Goal: Obtain resource: Download file/media

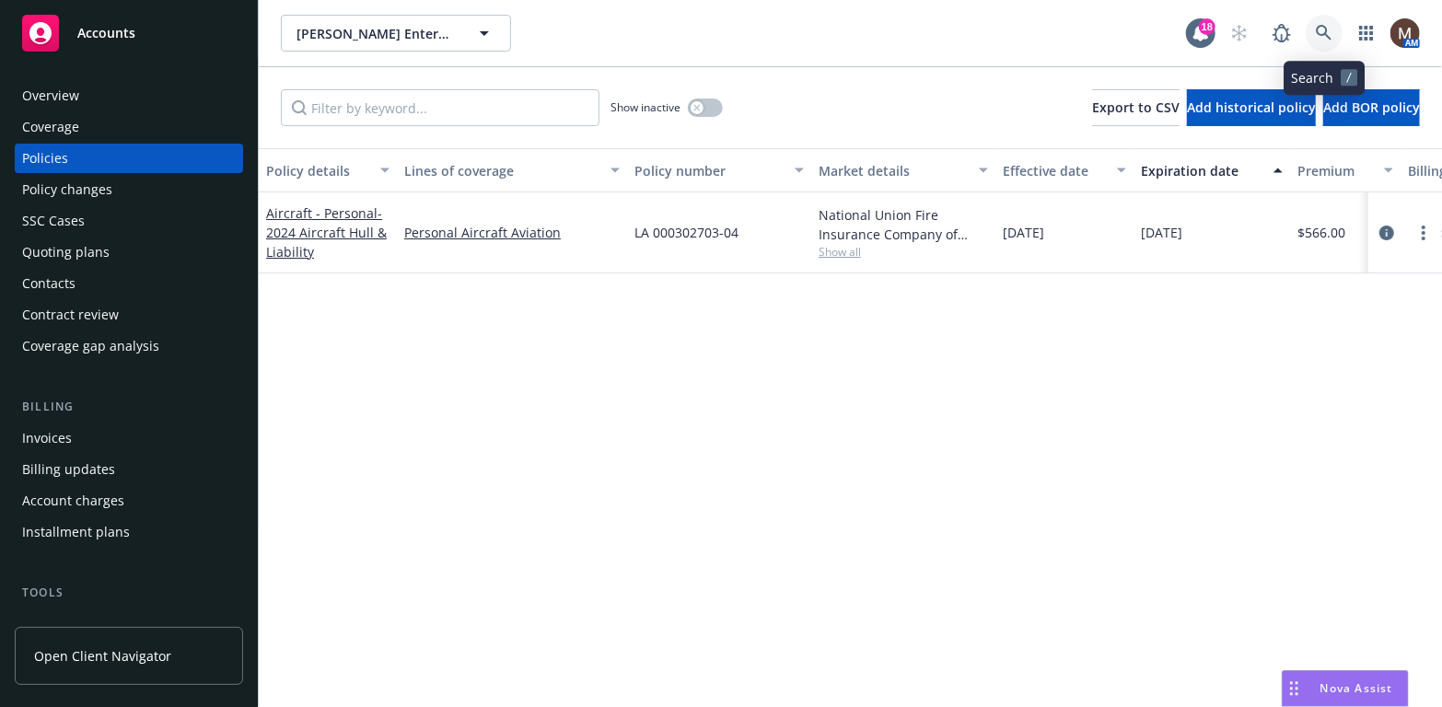
click at [1320, 26] on icon at bounding box center [1324, 33] width 16 height 16
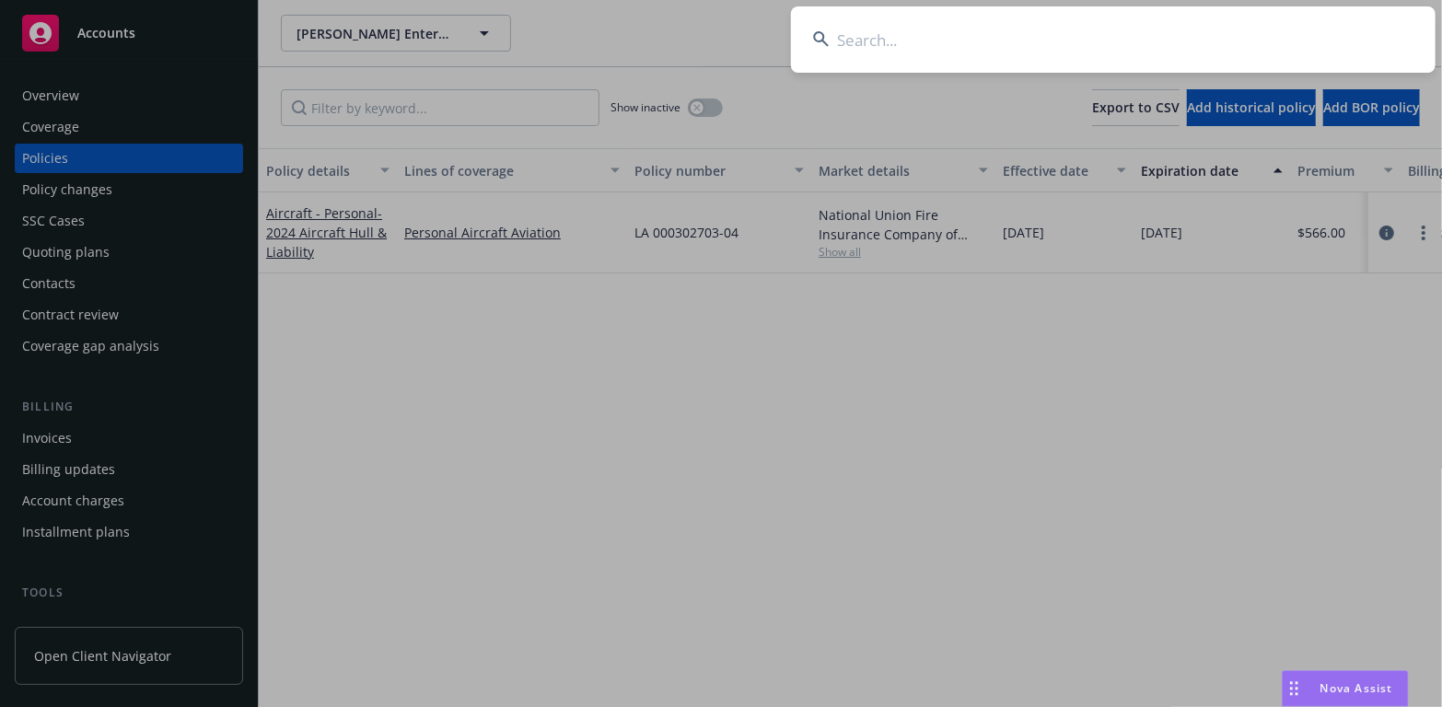
click at [842, 35] on input at bounding box center [1113, 39] width 644 height 66
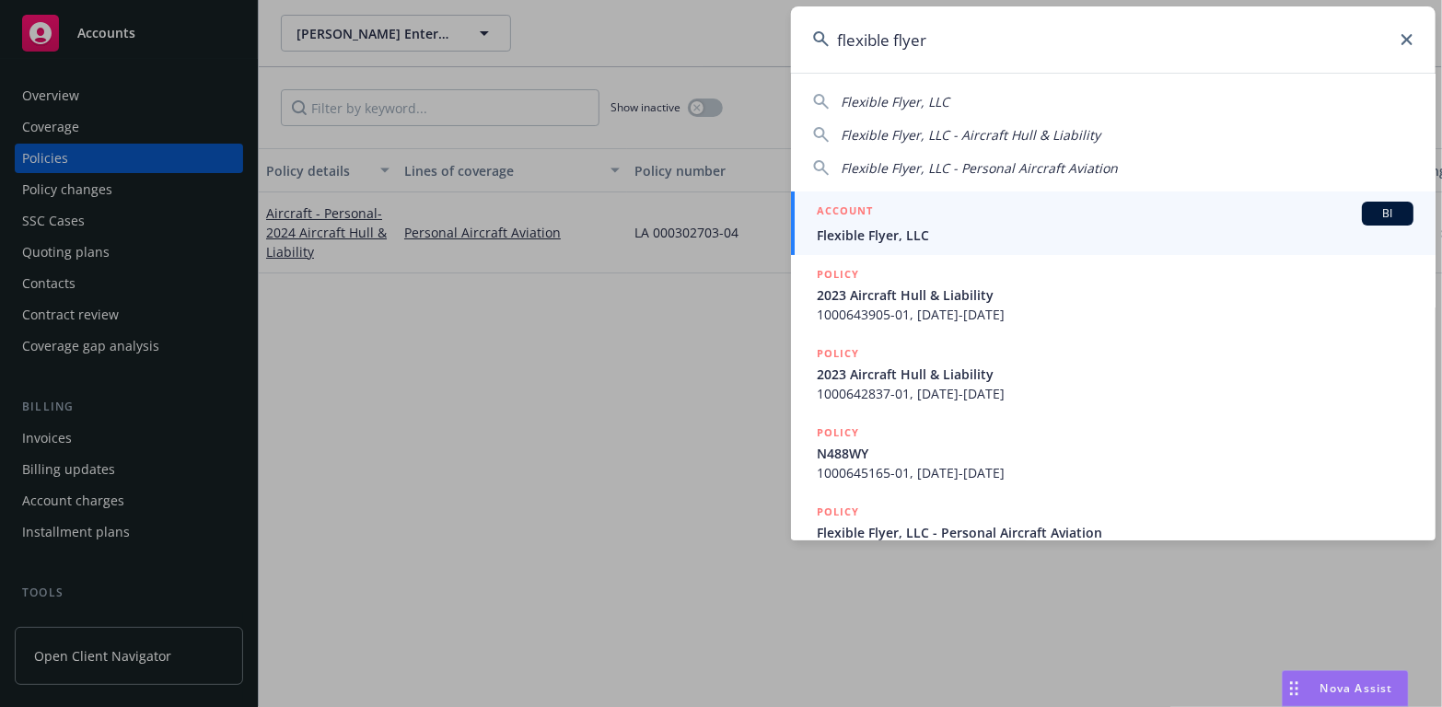
type input "flexible flyer"
click at [855, 228] on span "Flexible Flyer, LLC" at bounding box center [1115, 235] width 597 height 19
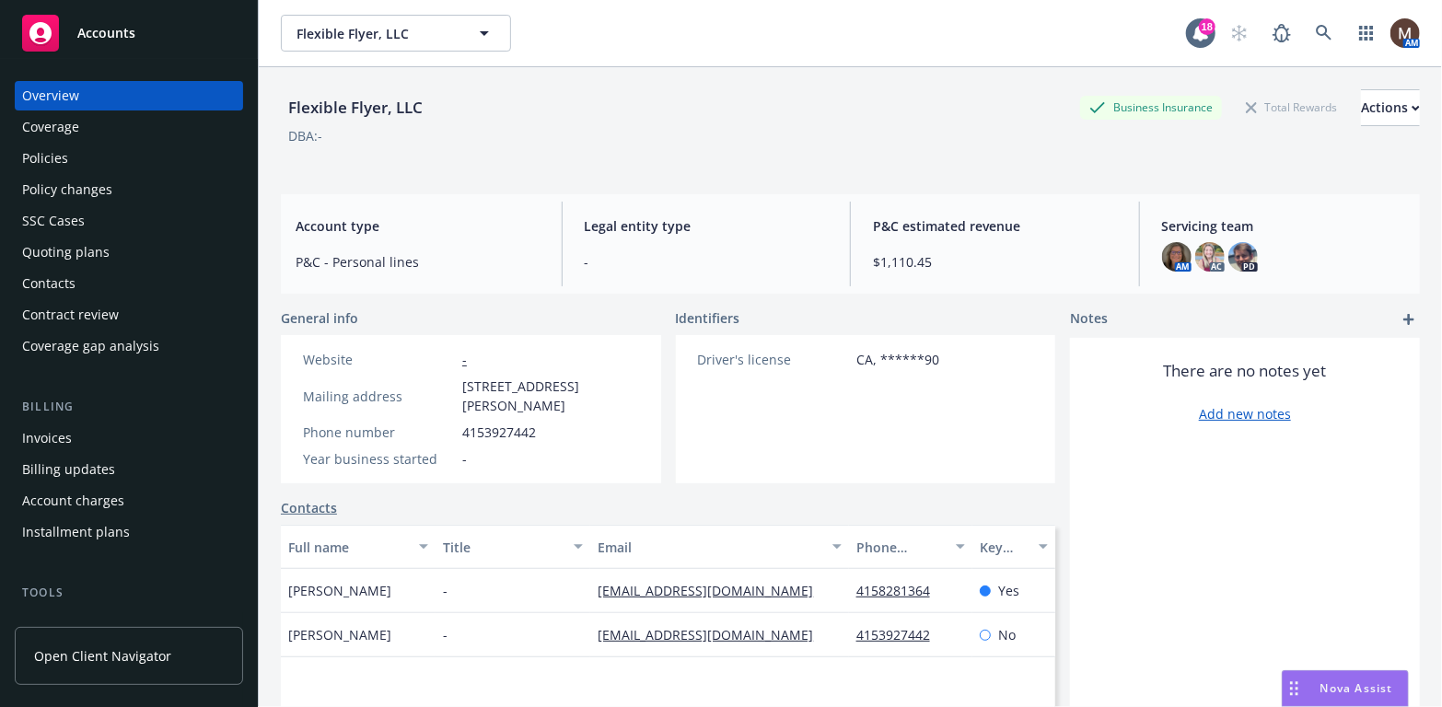
click at [95, 159] on div "Policies" at bounding box center [129, 158] width 214 height 29
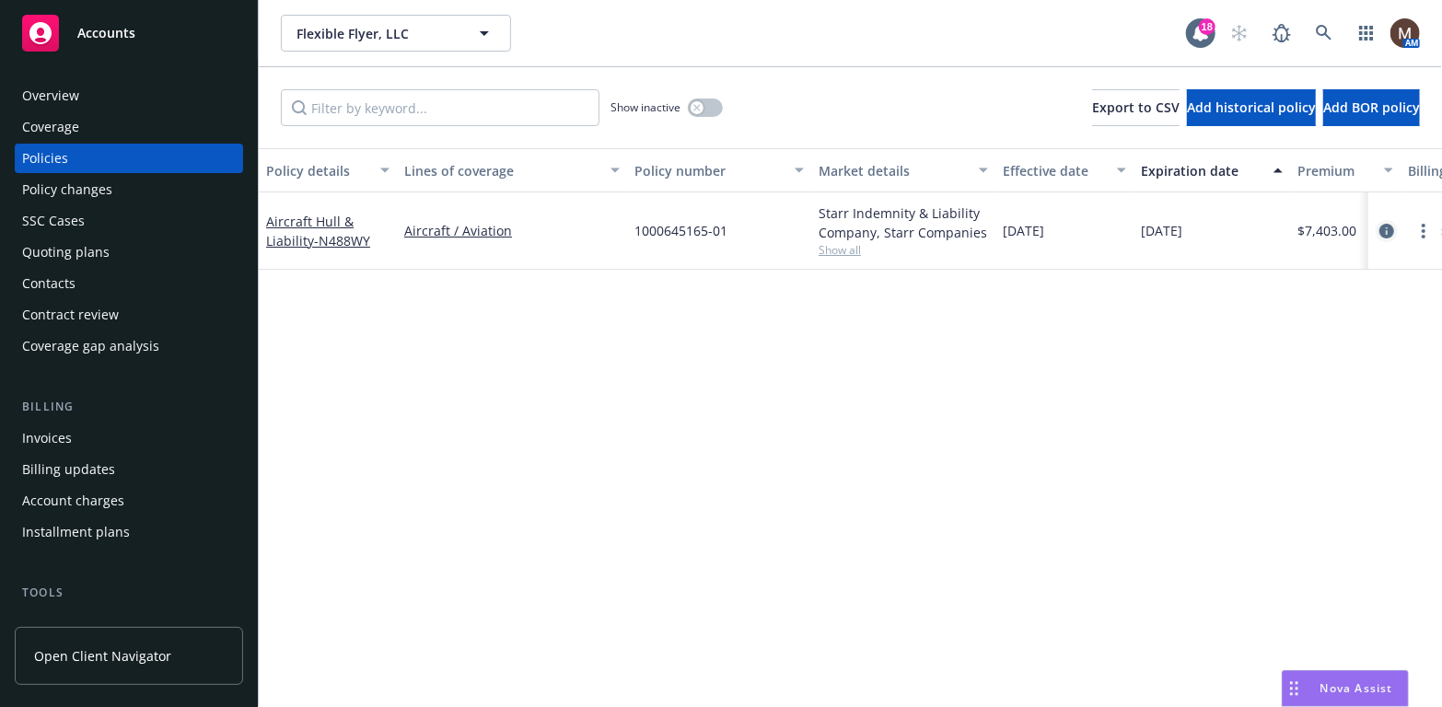
click at [1388, 226] on icon "circleInformation" at bounding box center [1386, 231] width 15 height 15
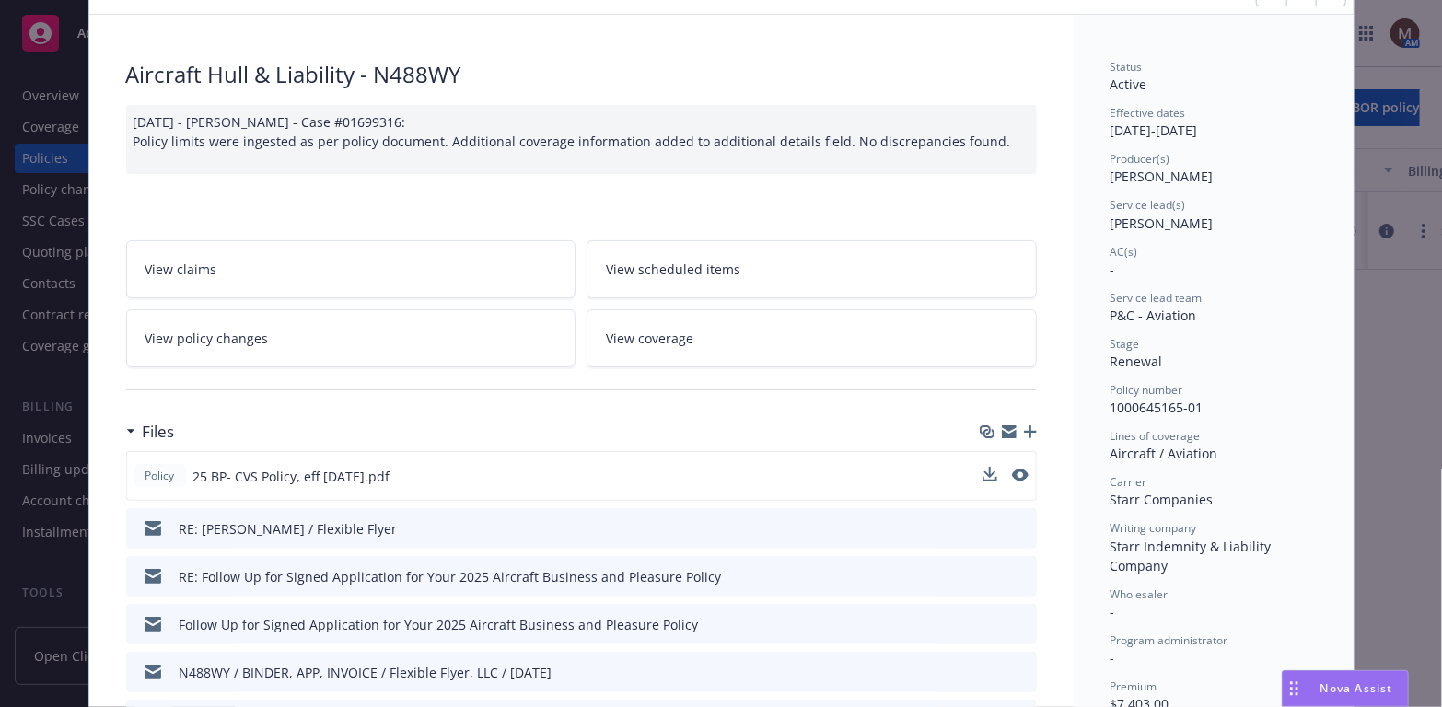
scroll to position [184, 0]
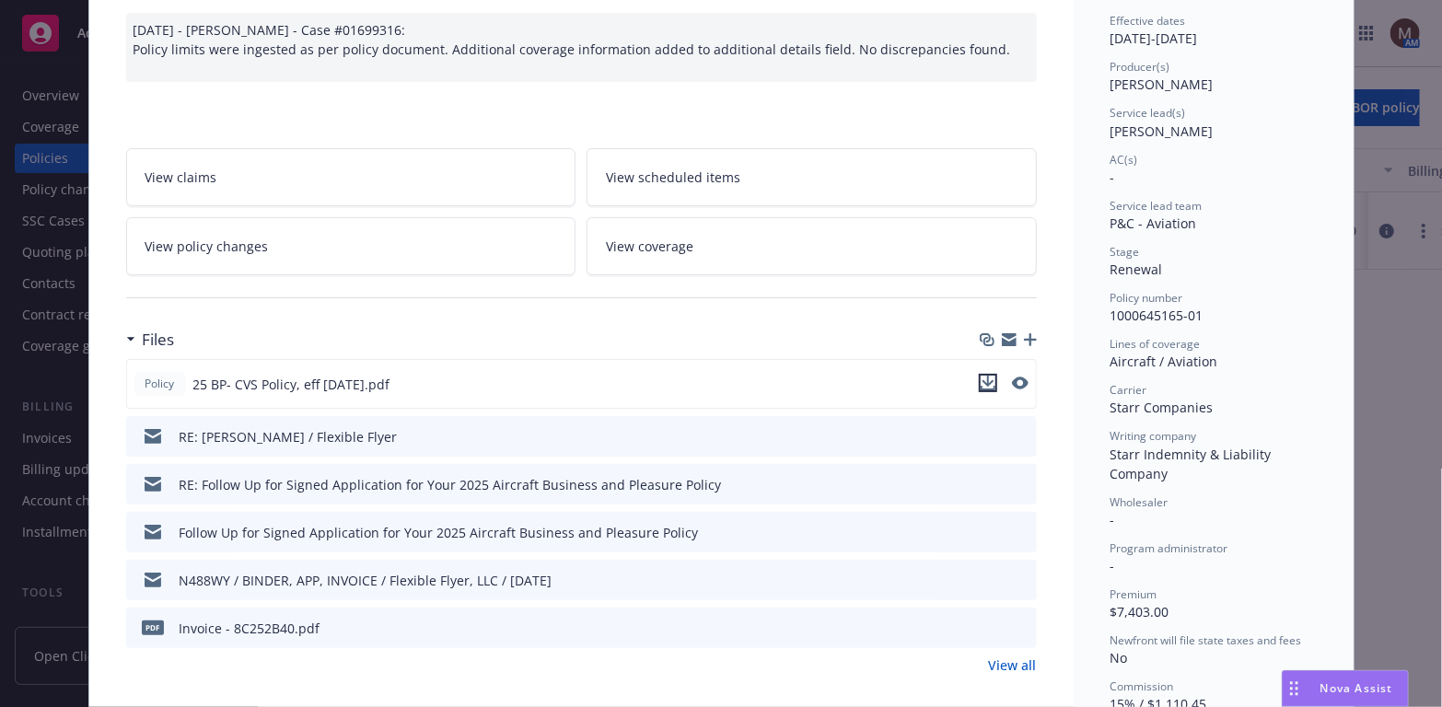
click at [980, 377] on icon "download file" at bounding box center [987, 383] width 15 height 15
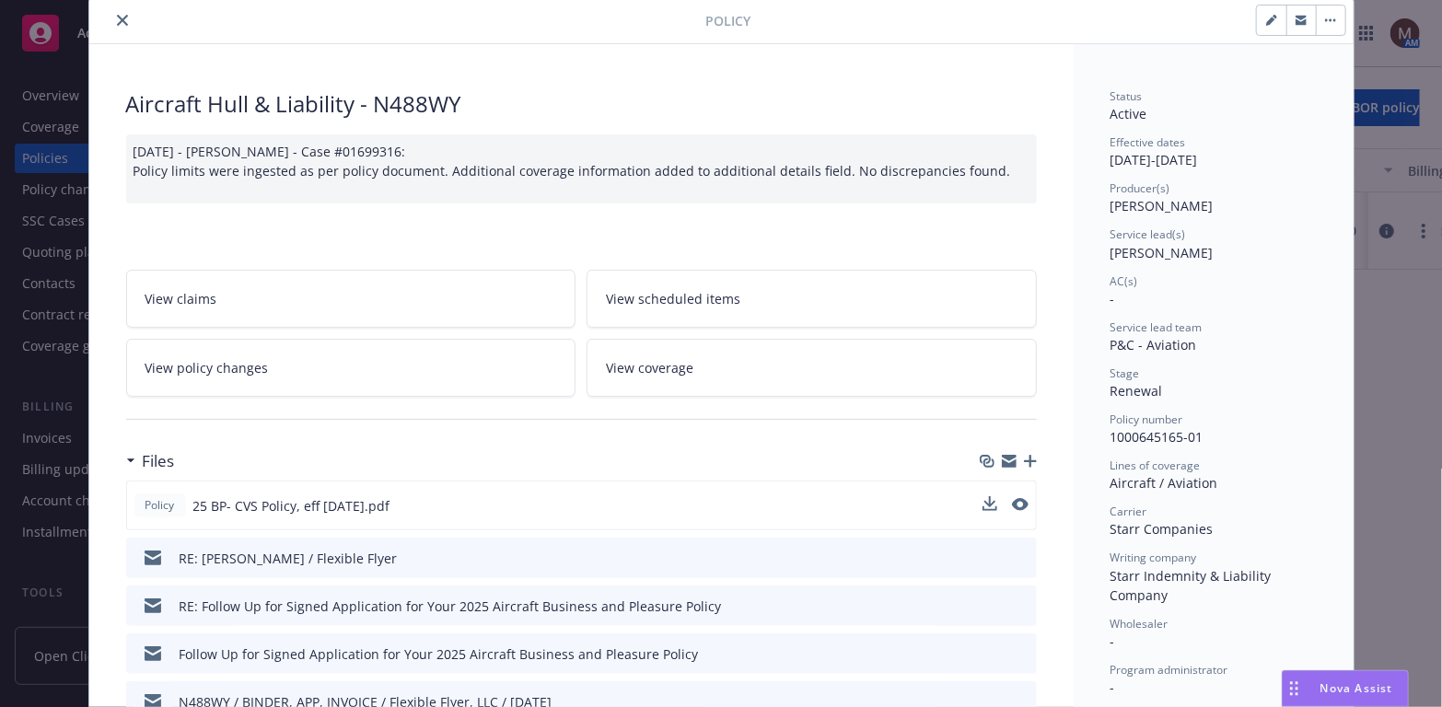
scroll to position [0, 0]
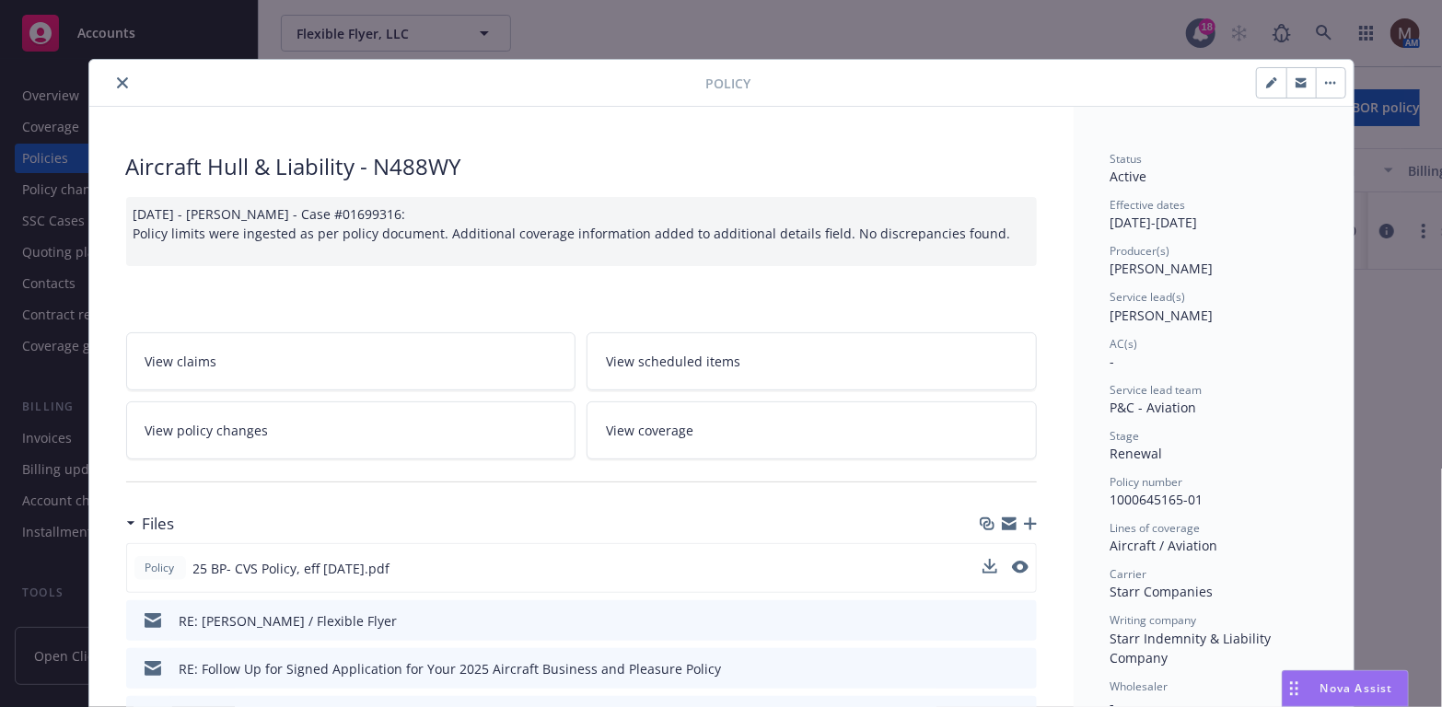
click at [117, 78] on icon "close" at bounding box center [122, 82] width 11 height 11
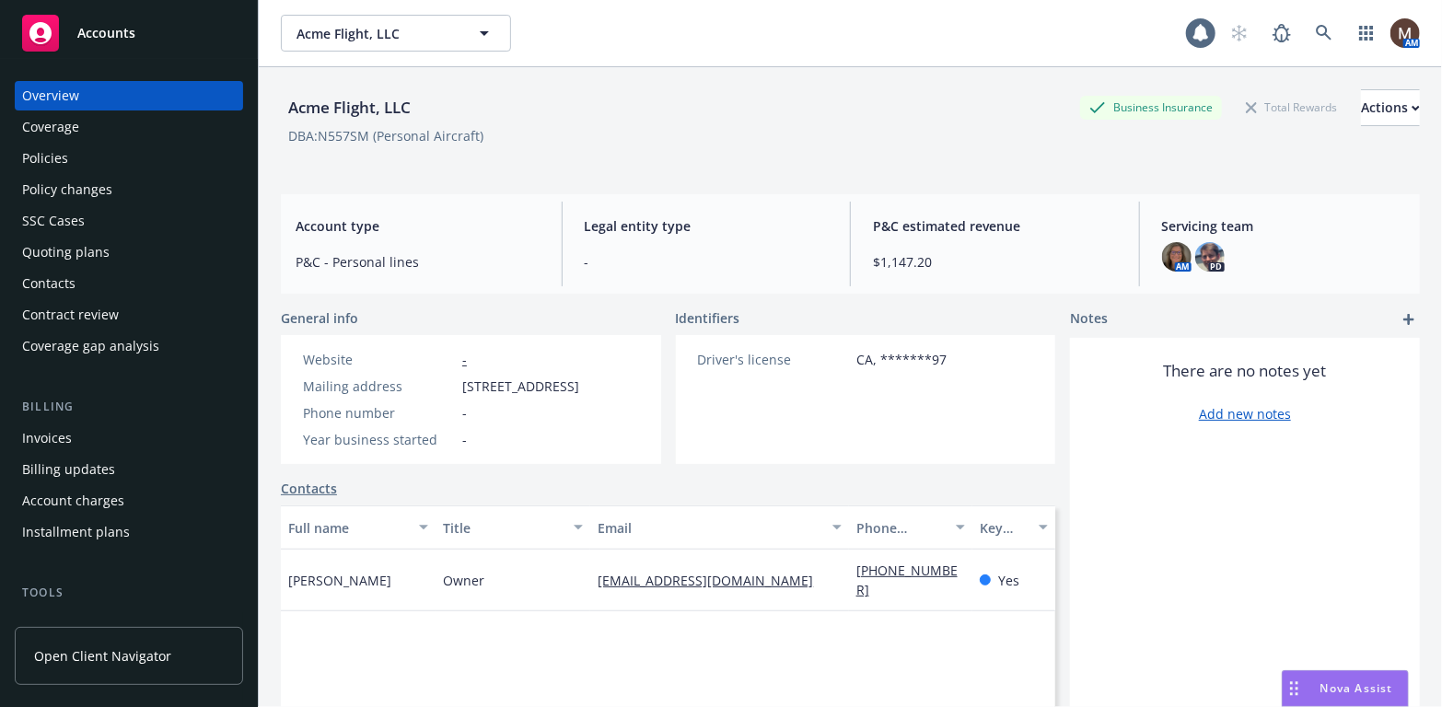
click at [59, 283] on div "Contacts" at bounding box center [48, 283] width 53 height 29
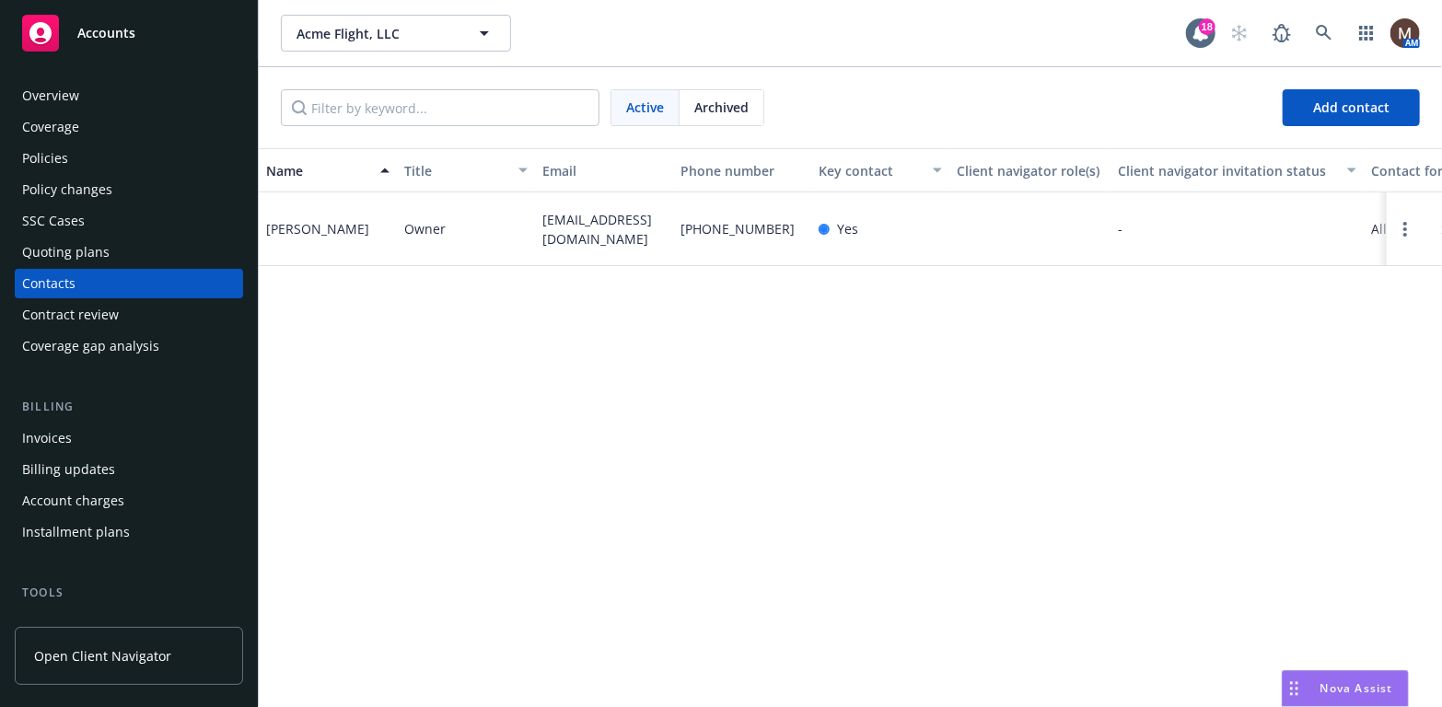
click at [57, 146] on div "Policies" at bounding box center [45, 158] width 46 height 29
